Goal: Navigation & Orientation: Find specific page/section

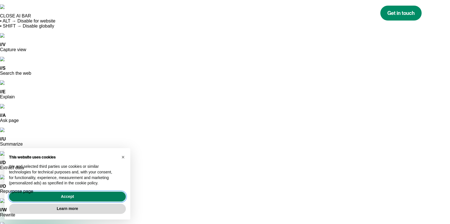
click at [109, 193] on button "Accept" at bounding box center [67, 196] width 117 height 10
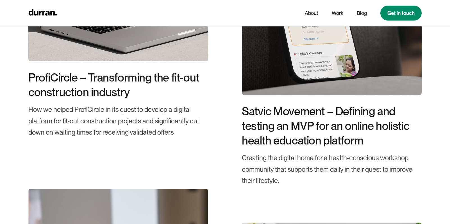
scroll to position [1693, 0]
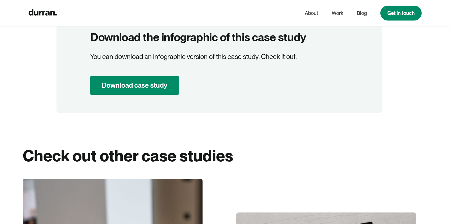
scroll to position [4212, 6]
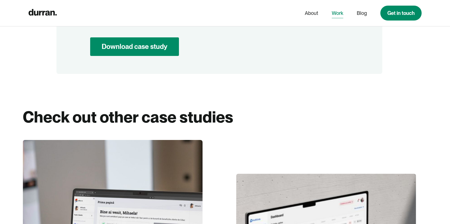
click at [337, 14] on link "Work" at bounding box center [338, 13] width 12 height 11
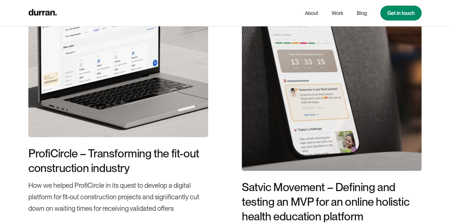
scroll to position [805, 0]
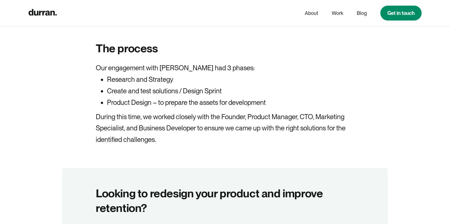
scroll to position [1814, 0]
